Goal: Transaction & Acquisition: Purchase product/service

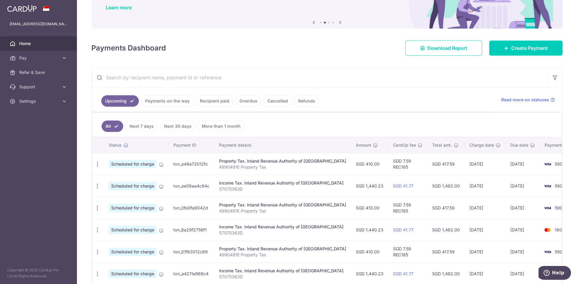
scroll to position [60, 0]
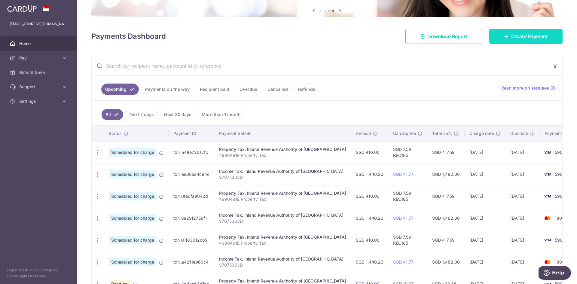
click at [503, 39] on link "Create Payment" at bounding box center [525, 36] width 73 height 15
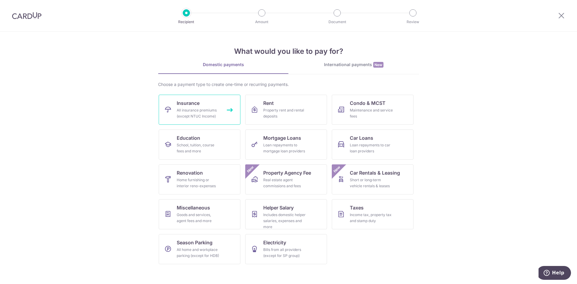
click at [206, 112] on div "All insurance premiums (except NTUC Income)" at bounding box center [198, 113] width 43 height 12
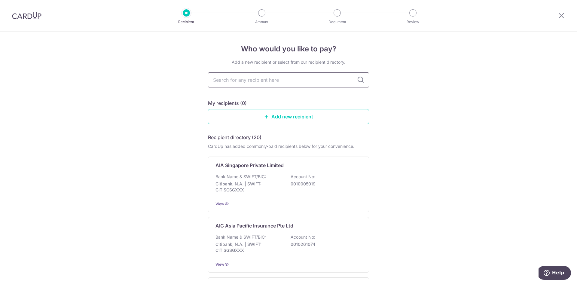
click at [322, 78] on input "text" at bounding box center [288, 79] width 161 height 15
type input "tokio"
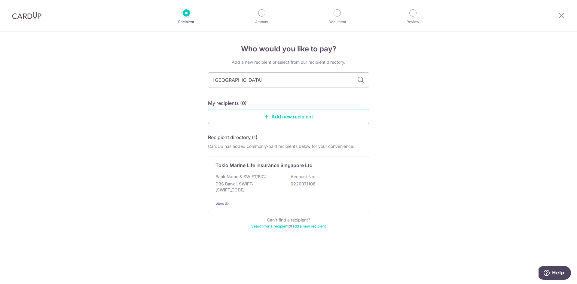
type input "tokio m"
click at [280, 164] on p "Tokio Marine Life Insurance Singapore Ltd" at bounding box center [264, 165] width 97 height 7
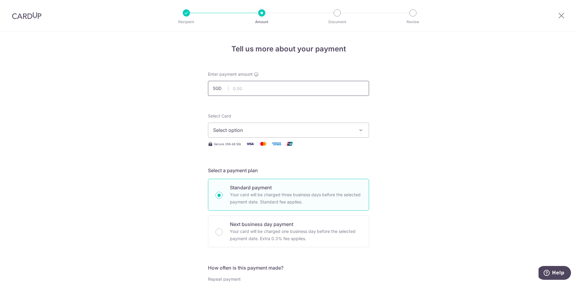
click at [243, 90] on input "text" at bounding box center [288, 88] width 161 height 15
type input "11,617.80"
click at [276, 131] on span "Select option" at bounding box center [283, 130] width 140 height 7
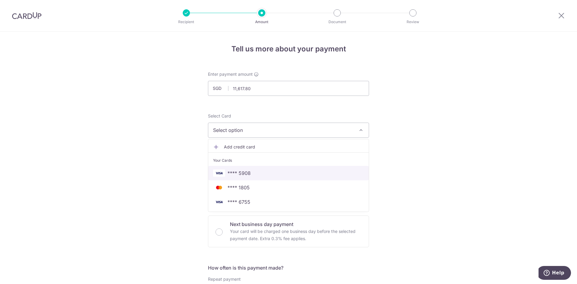
click at [244, 173] on span "**** 5908" at bounding box center [239, 173] width 23 height 7
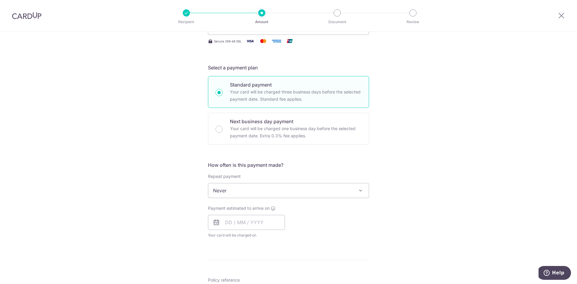
scroll to position [120, 0]
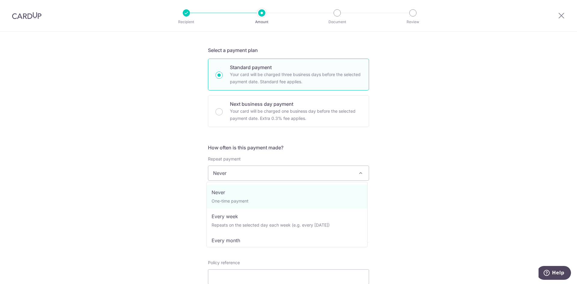
click at [360, 172] on span at bounding box center [360, 173] width 7 height 7
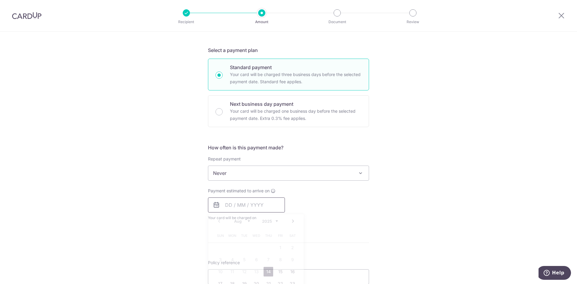
click at [222, 207] on input "text" at bounding box center [246, 205] width 77 height 15
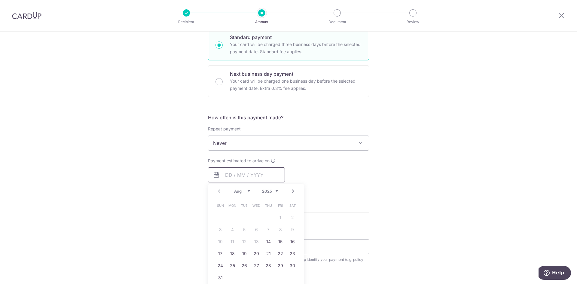
scroll to position [180, 0]
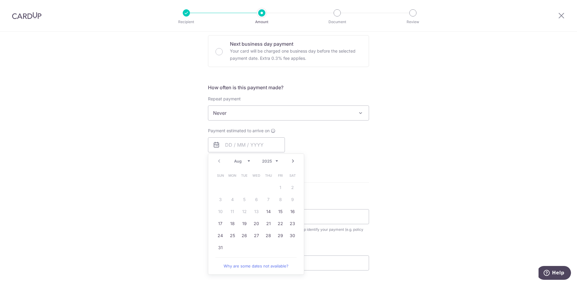
click at [290, 159] on link "Next" at bounding box center [293, 161] width 7 height 7
click at [277, 186] on link "5" at bounding box center [281, 188] width 10 height 10
type input "[DATE]"
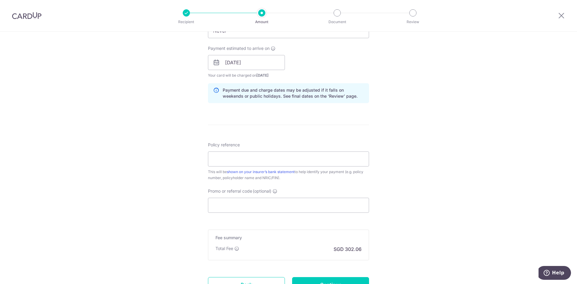
scroll to position [256, 0]
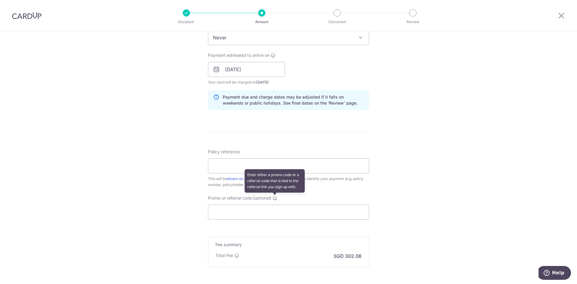
click at [276, 199] on icon at bounding box center [275, 198] width 5 height 5
click at [276, 205] on input "Promo or referral code (optional) Enter either a promo code or a referral code …" at bounding box center [288, 212] width 161 height 15
paste input "OFF225"
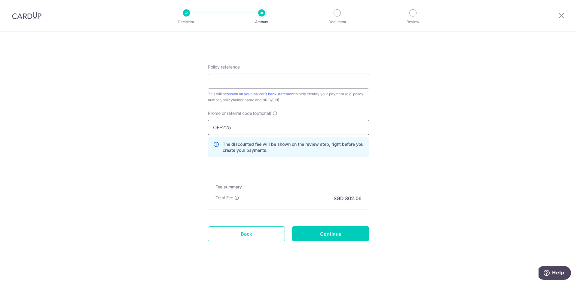
scroll to position [343, 0]
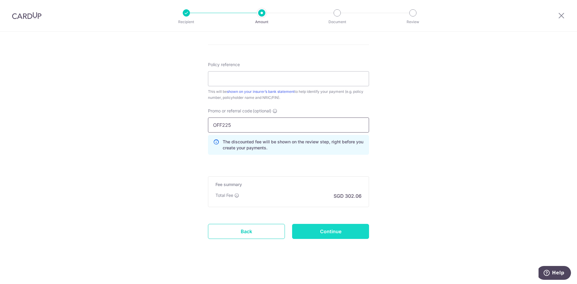
type input "OFF225"
drag, startPoint x: 342, startPoint y: 229, endPoint x: 436, endPoint y: 187, distance: 103.1
click at [238, 81] on input "Policy reference" at bounding box center [288, 78] width 161 height 15
type input "00130791"
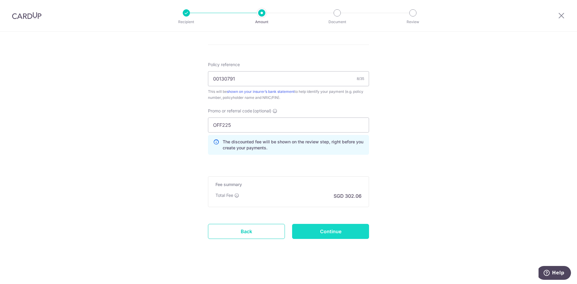
click at [316, 232] on input "Continue" at bounding box center [330, 231] width 77 height 15
type input "Create Schedule"
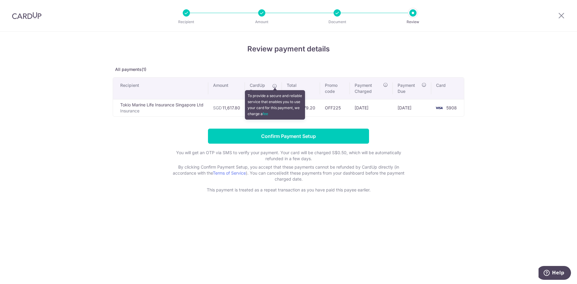
click at [277, 86] on icon at bounding box center [274, 86] width 5 height 5
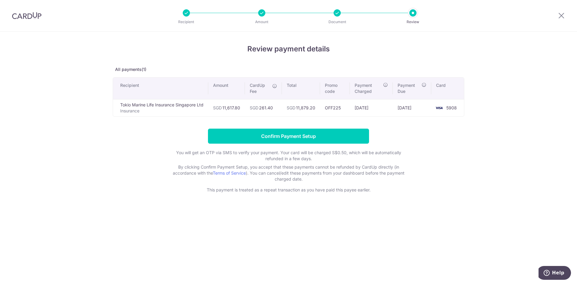
click at [277, 86] on icon at bounding box center [274, 86] width 5 height 5
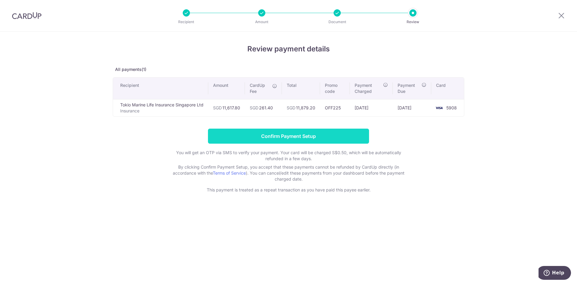
click at [308, 138] on input "Confirm Payment Setup" at bounding box center [288, 136] width 161 height 15
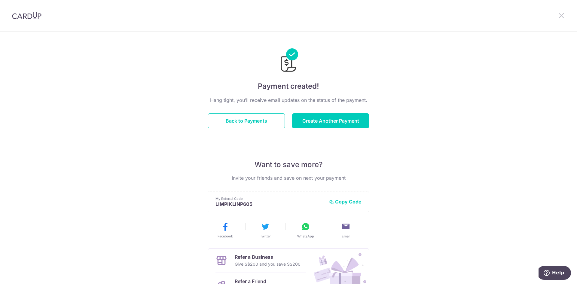
click at [560, 15] on icon at bounding box center [561, 16] width 7 height 8
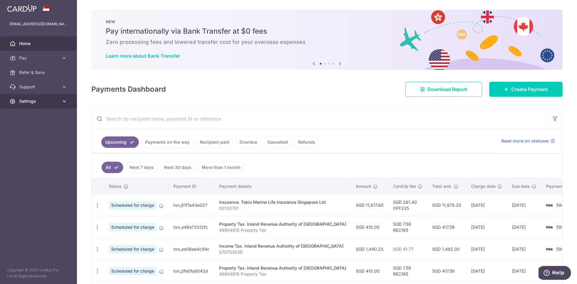
click at [66, 102] on icon at bounding box center [64, 101] width 6 height 6
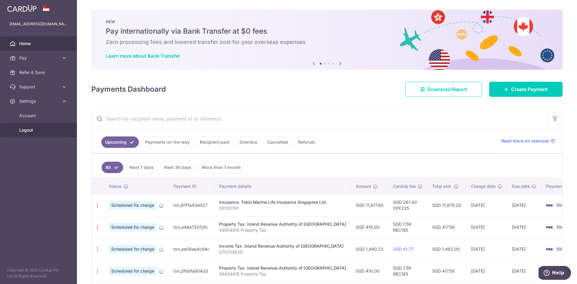
click at [30, 130] on span "Logout" at bounding box center [39, 130] width 40 height 6
